Goal: Task Accomplishment & Management: Manage account settings

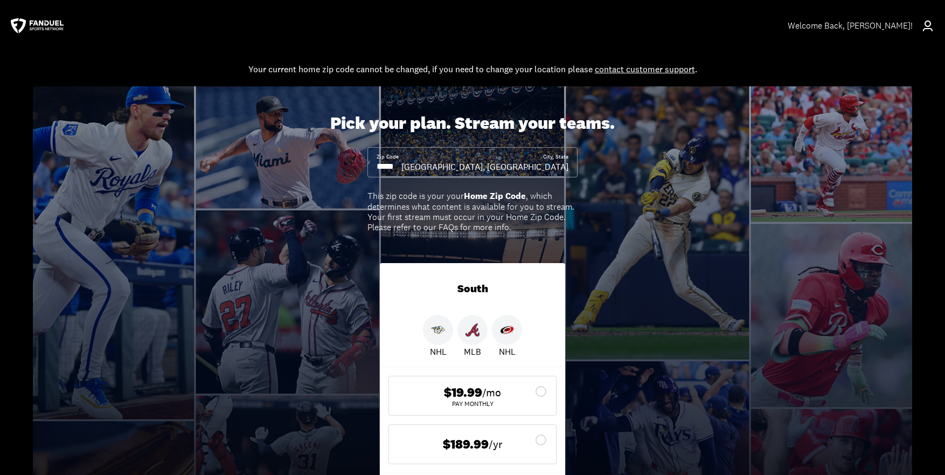
click at [884, 20] on div "Welcome Back , [PERSON_NAME]!" at bounding box center [850, 25] width 125 height 10
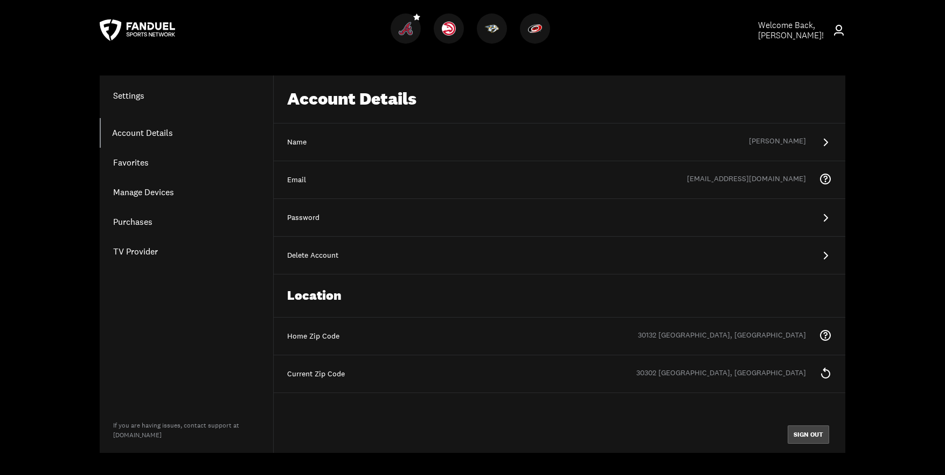
click at [813, 438] on button "SIGN OUT" at bounding box center [809, 434] width 42 height 18
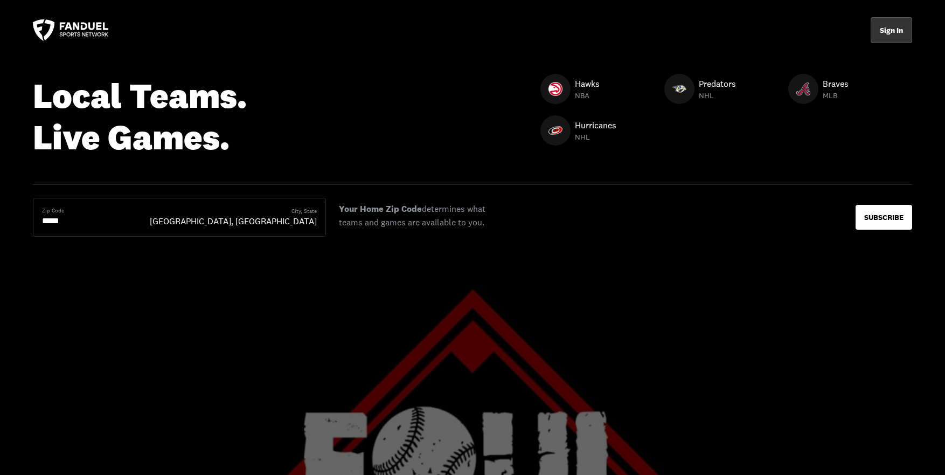
click at [889, 30] on button "Sign In" at bounding box center [892, 30] width 42 height 26
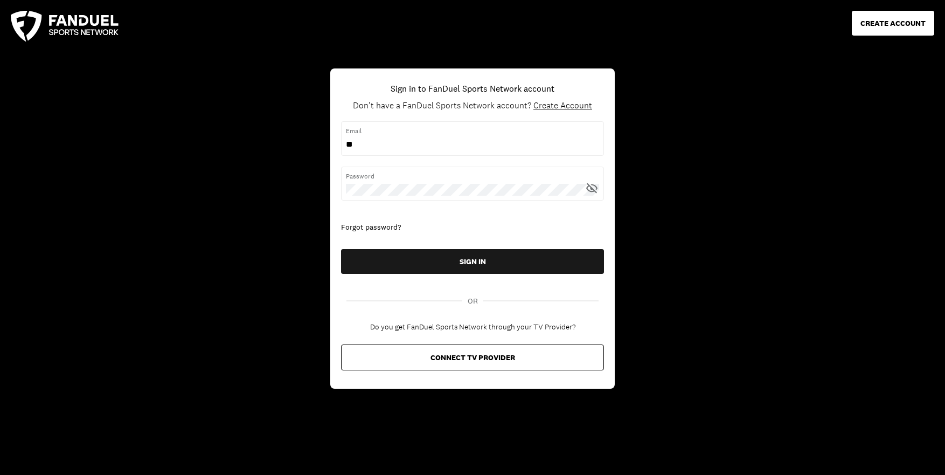
type input "*"
type input "**********"
click at [592, 188] on icon at bounding box center [591, 188] width 11 height 10
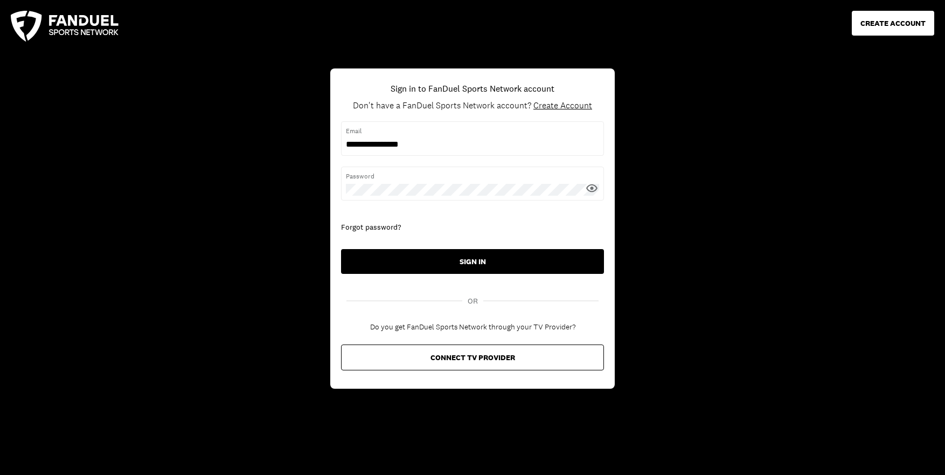
click at [493, 262] on button "SIGN IN" at bounding box center [472, 261] width 263 height 25
